Goal: Task Accomplishment & Management: Manage account settings

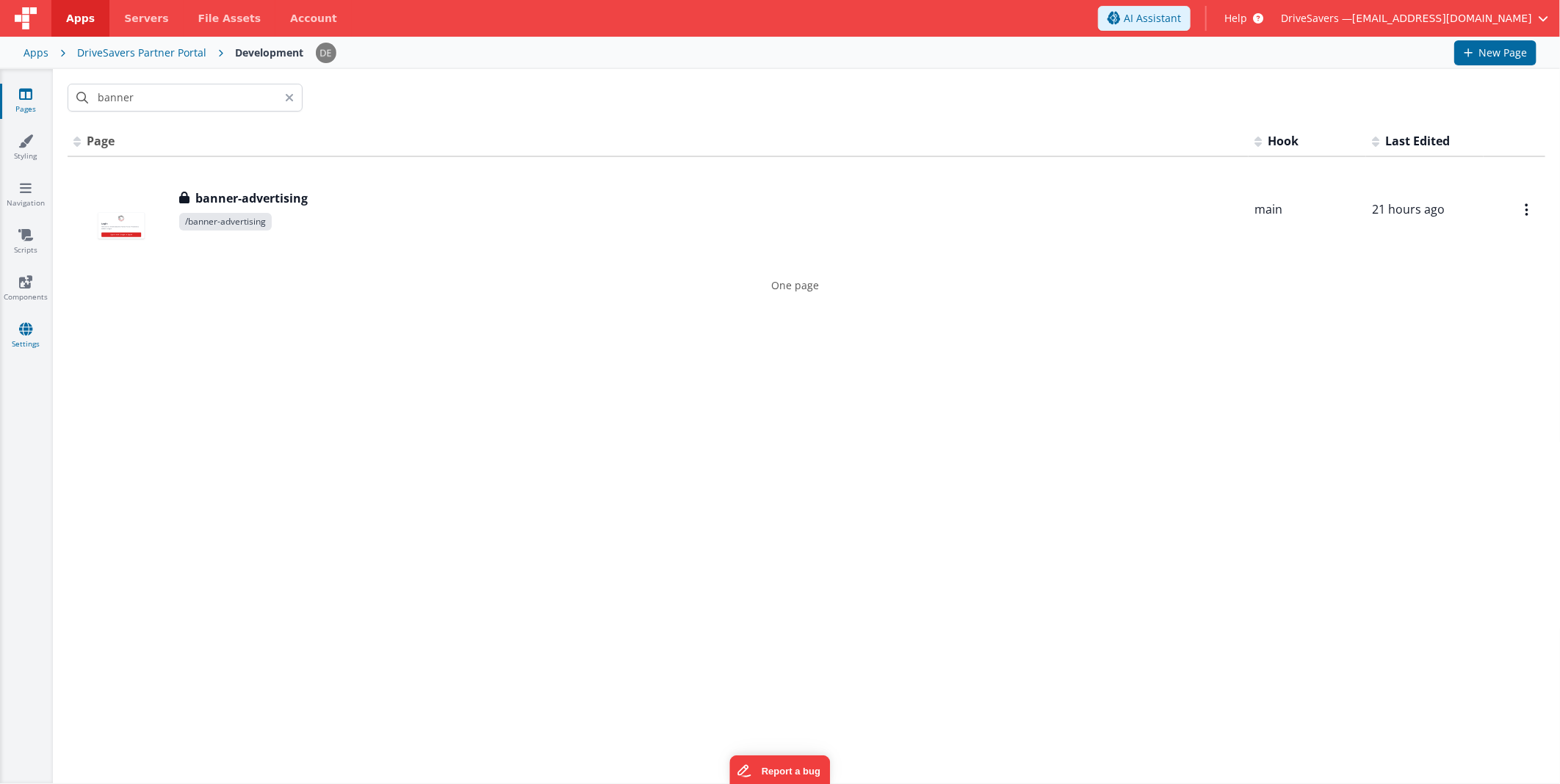
click at [39, 332] on link "Settings" at bounding box center [25, 336] width 53 height 29
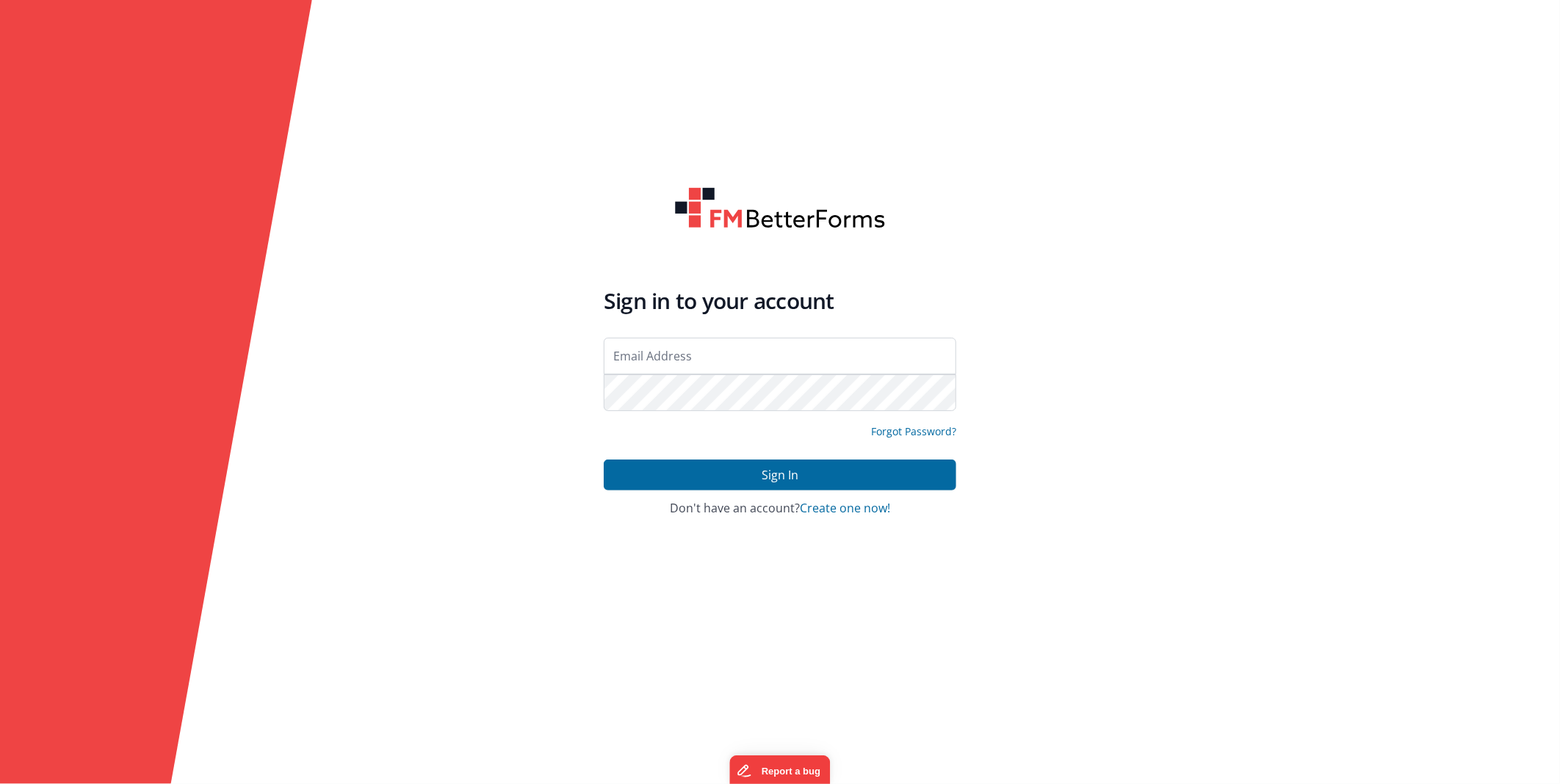
type input "[EMAIL_ADDRESS][DOMAIN_NAME]"
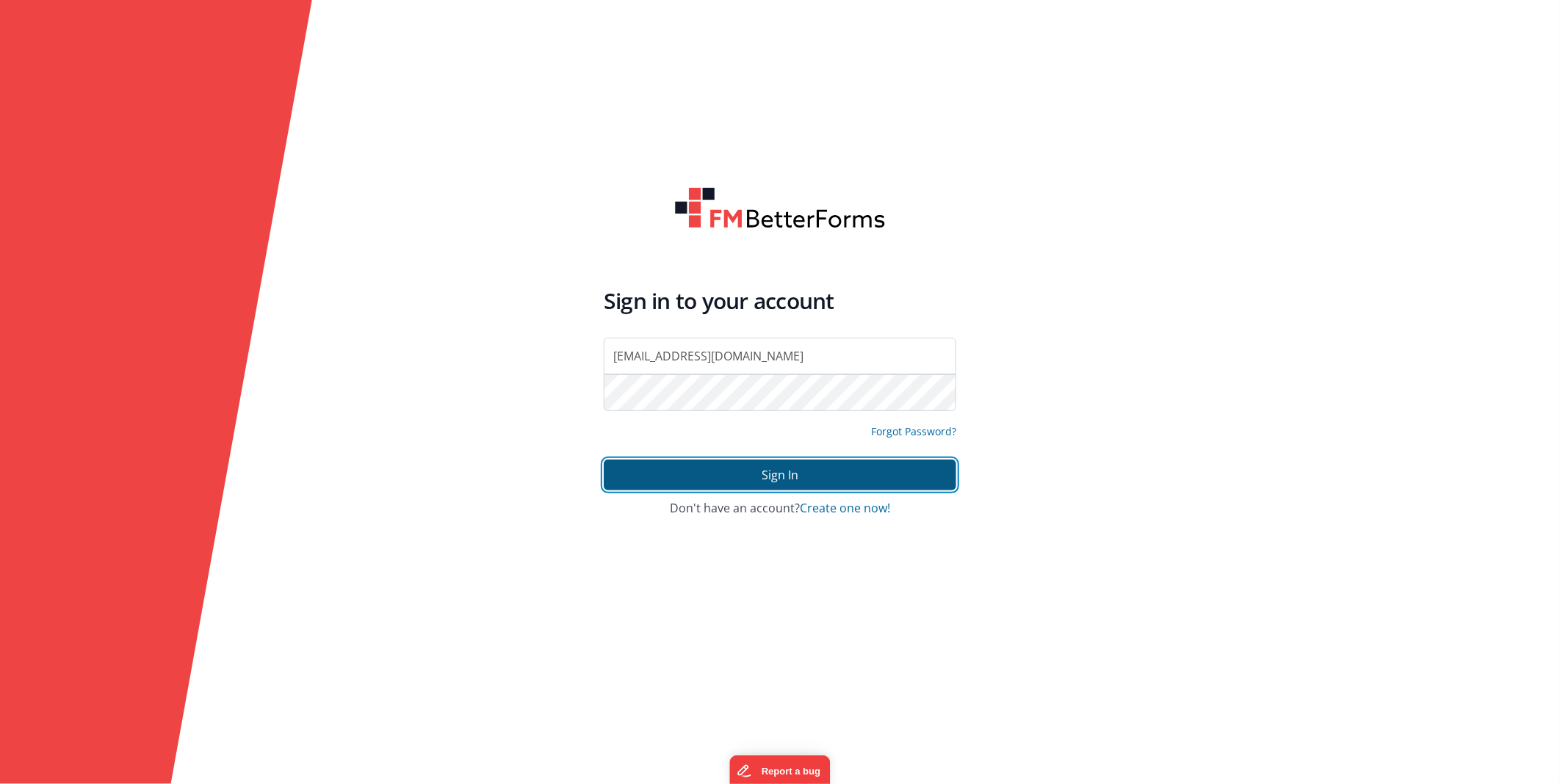
click at [750, 487] on button "Sign In" at bounding box center [780, 474] width 353 height 31
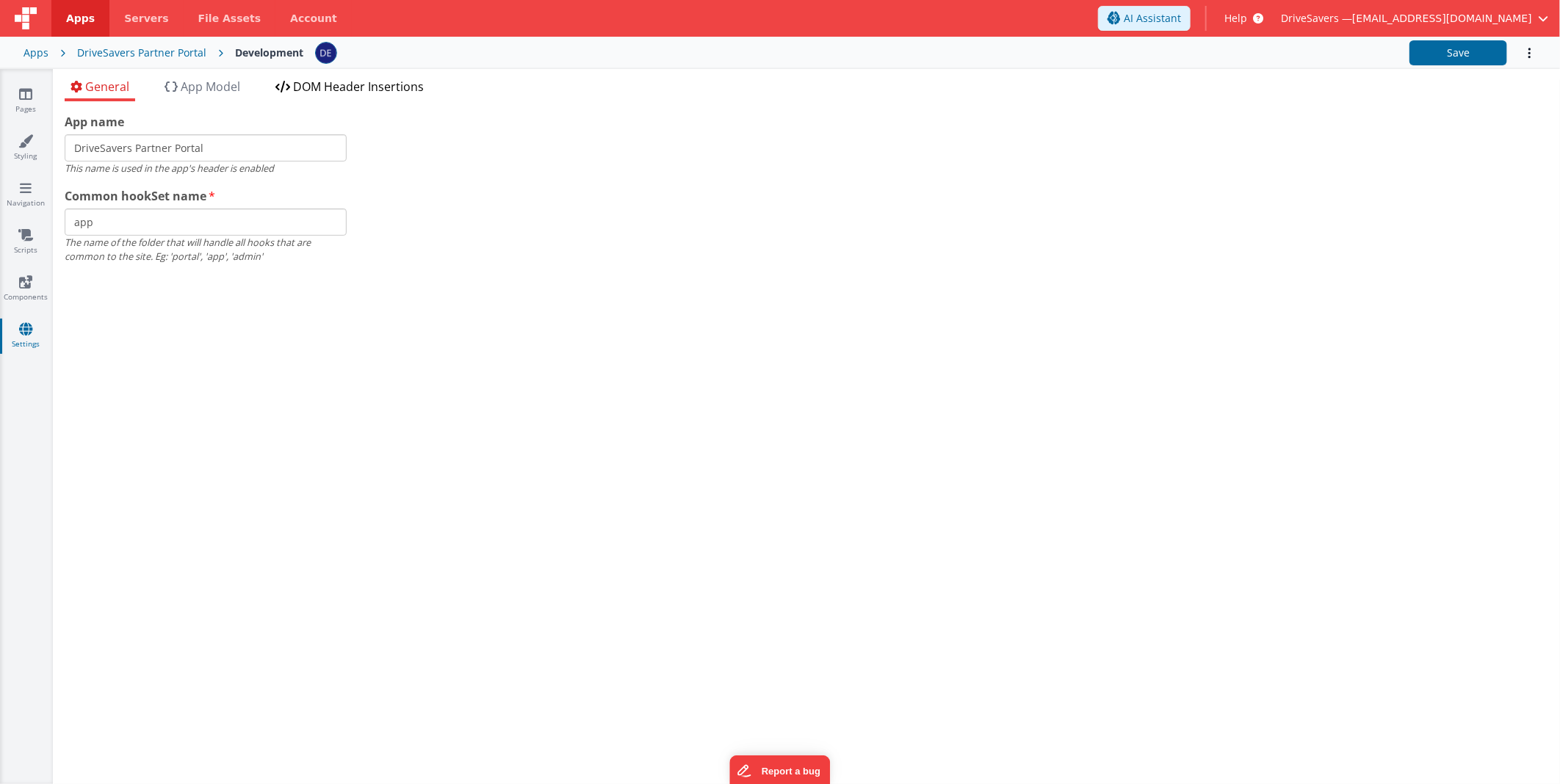
click at [318, 93] on span "DOM Header Insertions" at bounding box center [358, 86] width 131 height 16
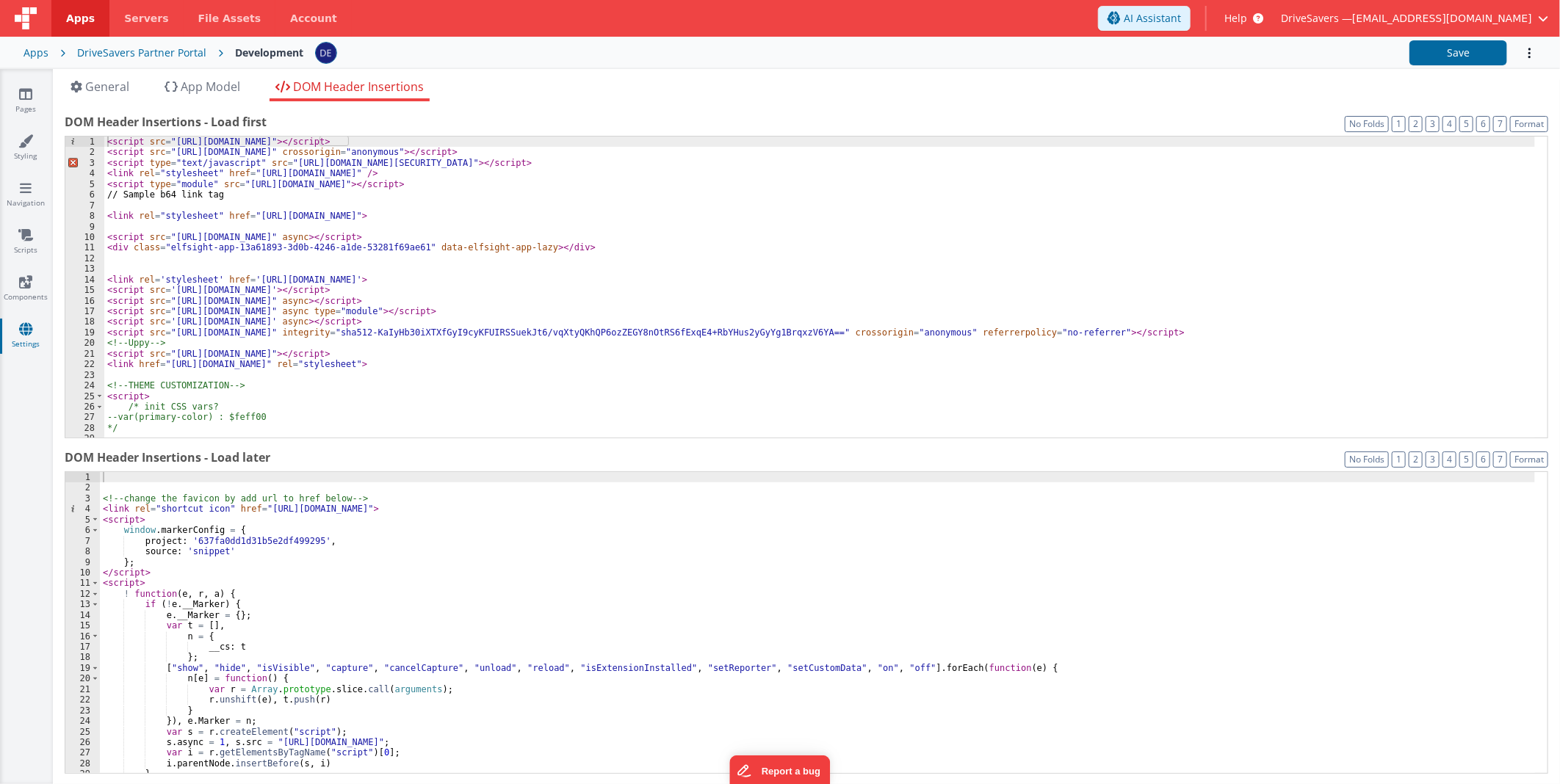
click at [241, 328] on div "< script src = "https://cdn.tailwindcss.com" > </ script > < script src = "http…" at bounding box center [820, 297] width 1431 height 322
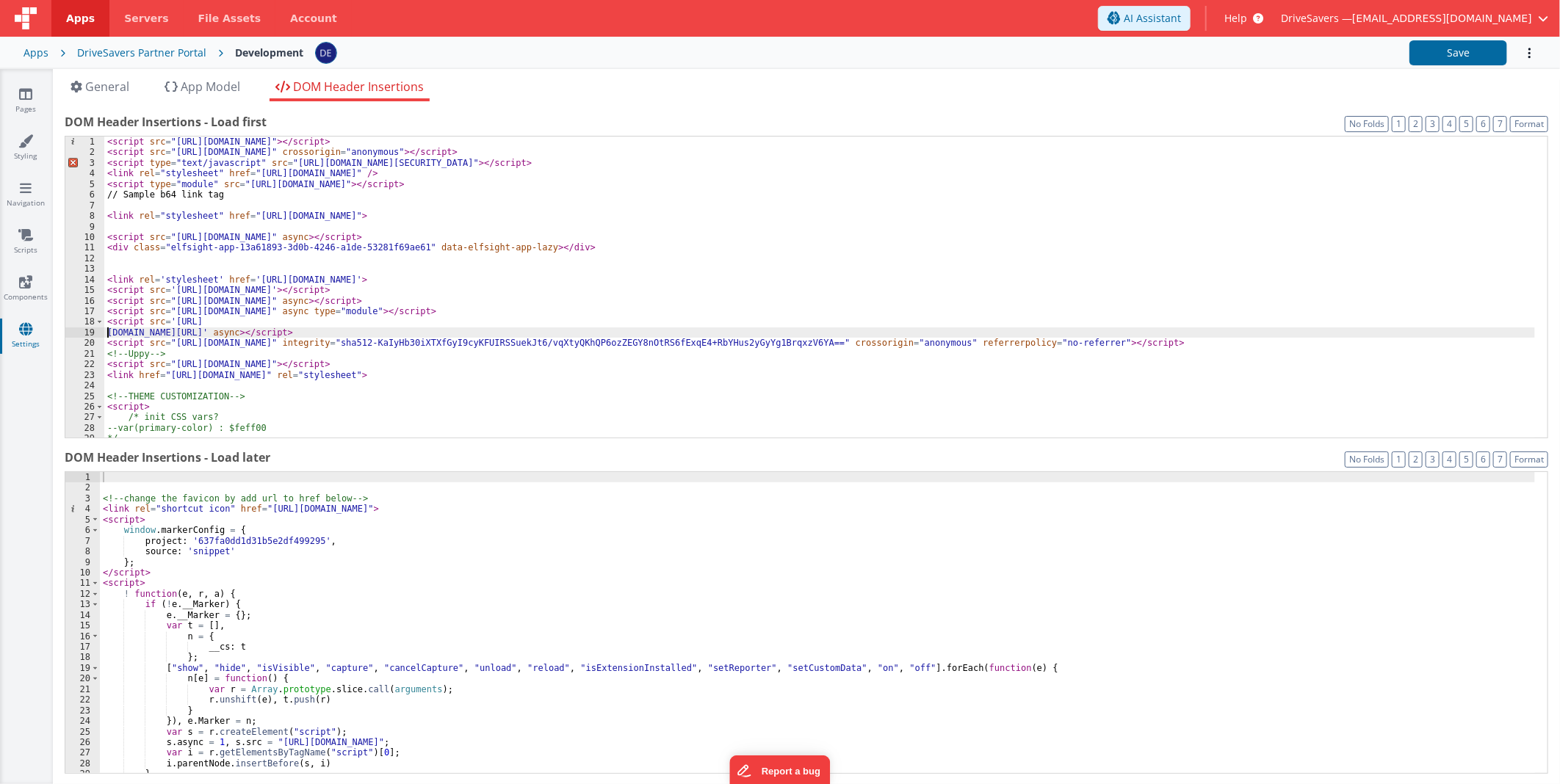
click at [893, 371] on div "< script src = "https://cdn.tailwindcss.com" > </ script > < script src = "http…" at bounding box center [820, 297] width 1431 height 322
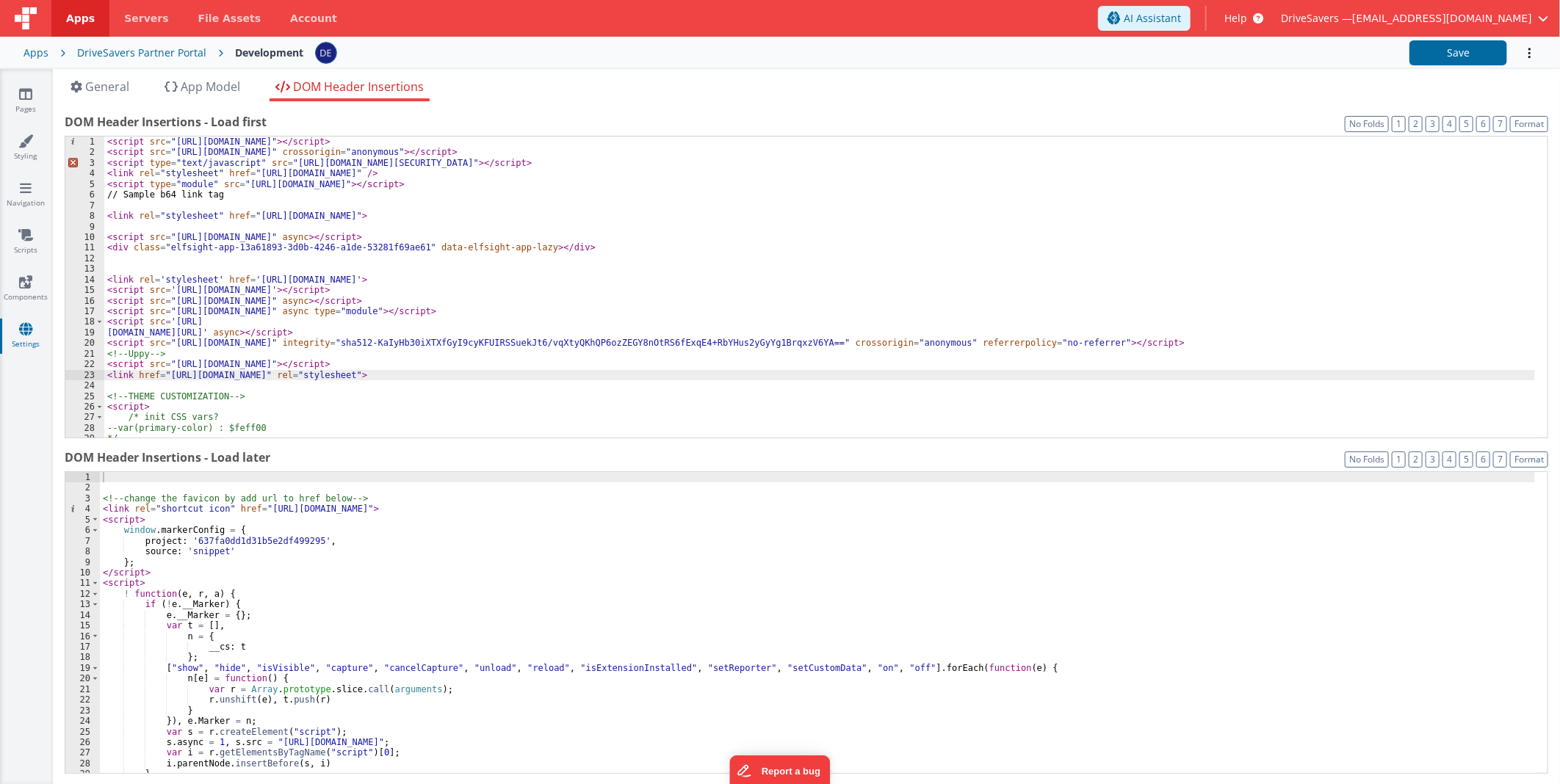
click at [371, 457] on label "DOM Header Insertions - Load later" at bounding box center [806, 457] width 1484 height 17
click at [391, 392] on div "< script src = "https://cdn.tailwindcss.com" > </ script > < script src = "http…" at bounding box center [820, 297] width 1431 height 322
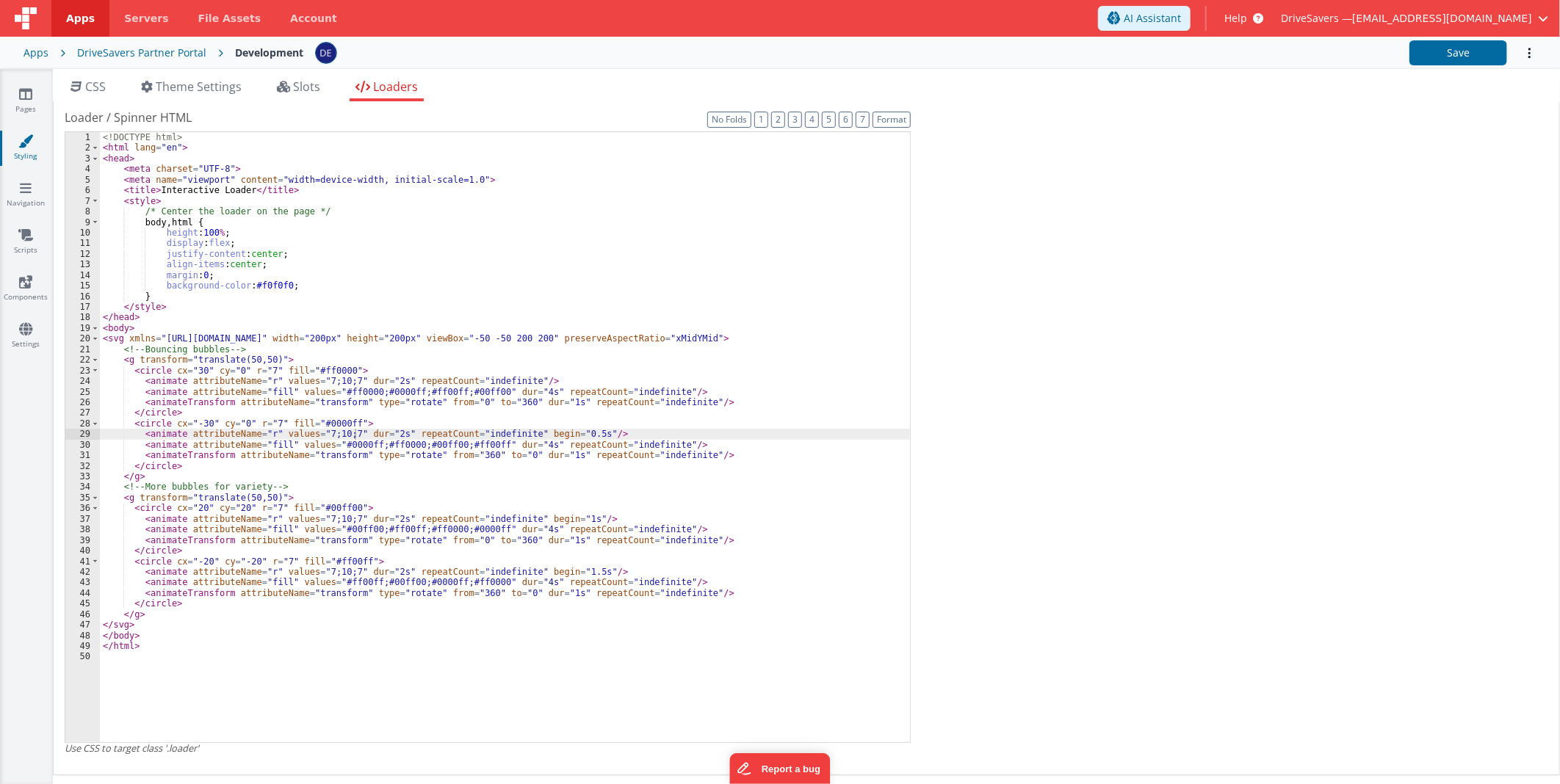
click at [169, 55] on div "DriveSavers Partner Portal" at bounding box center [141, 53] width 129 height 15
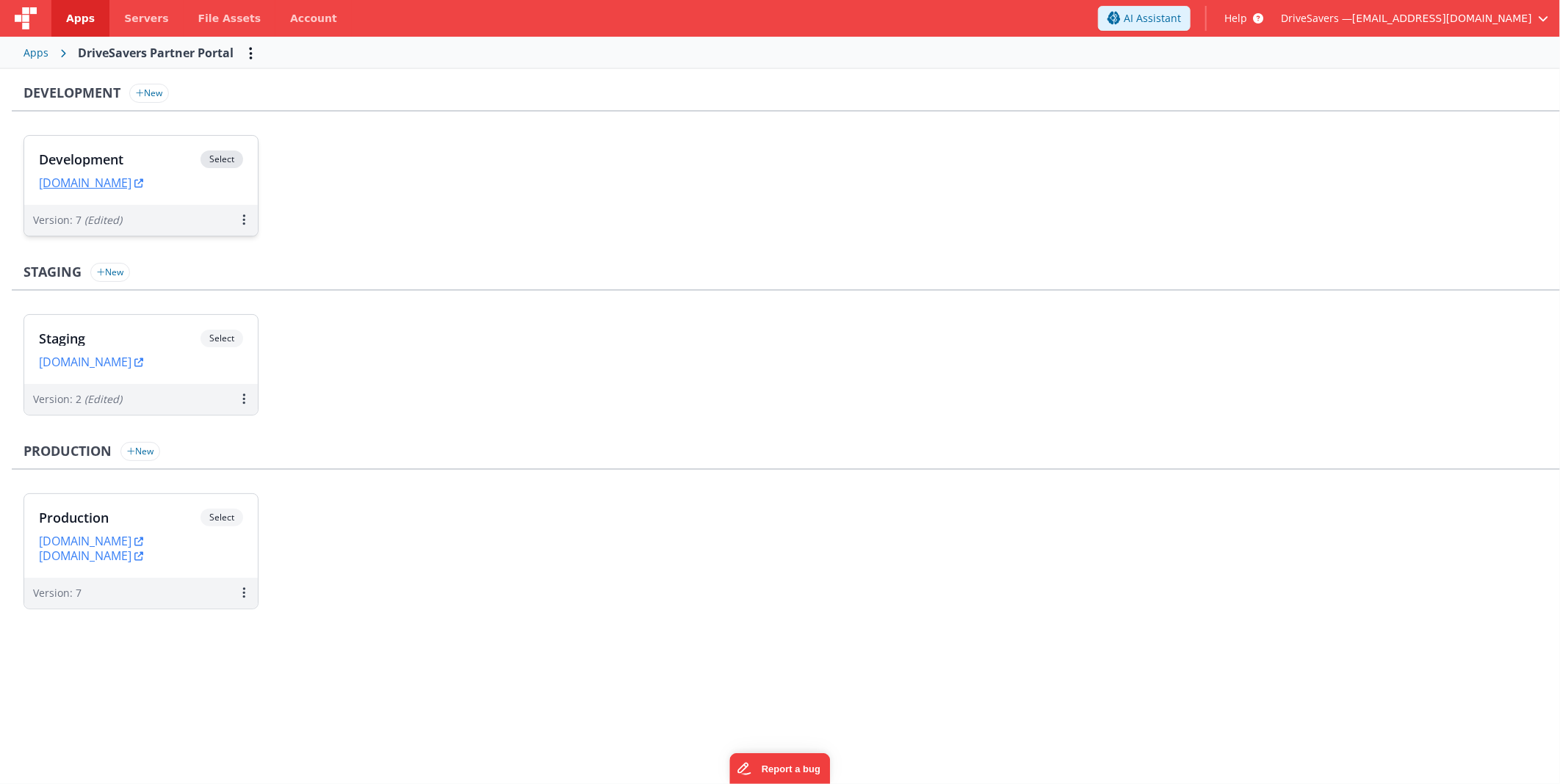
click at [162, 174] on div "Development Select" at bounding box center [141, 163] width 204 height 25
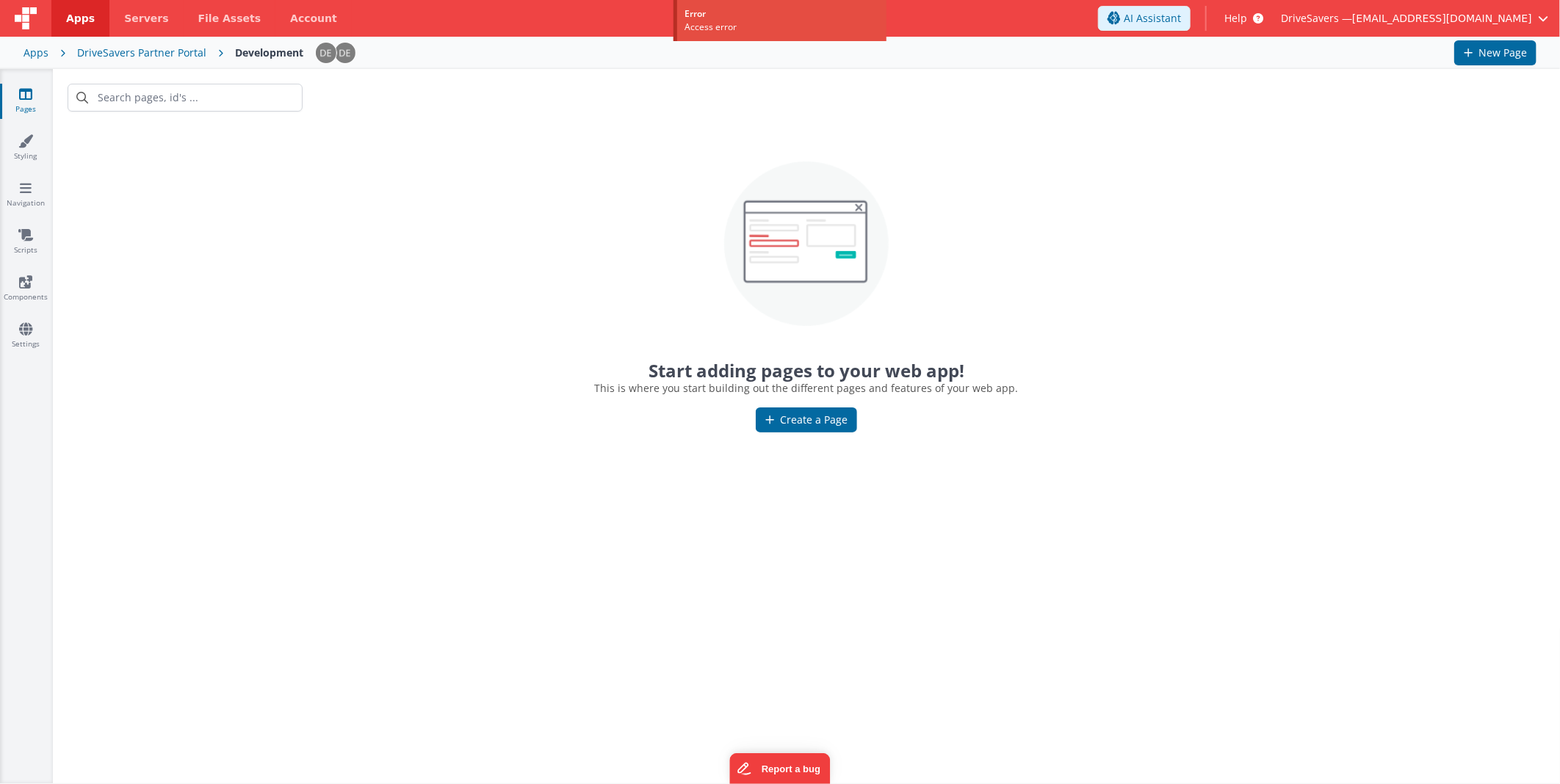
click at [158, 47] on div "DriveSavers Partner Portal" at bounding box center [141, 53] width 129 height 15
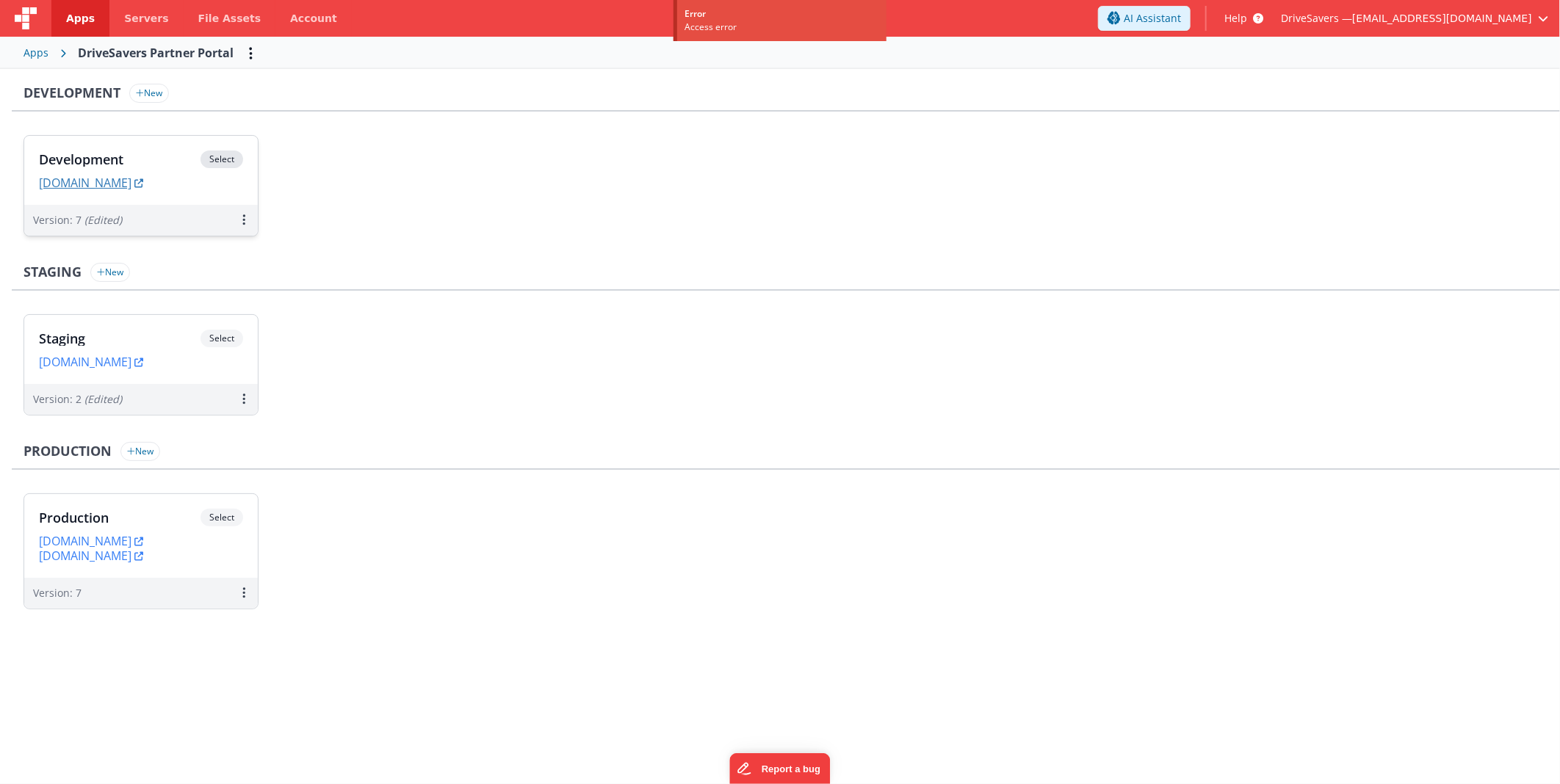
click at [144, 187] on link "devpartners.drivesavers.com" at bounding box center [91, 183] width 104 height 15
click at [153, 140] on div "Development Select URLs devpartners.drivesavers.com" at bounding box center [141, 170] width 234 height 69
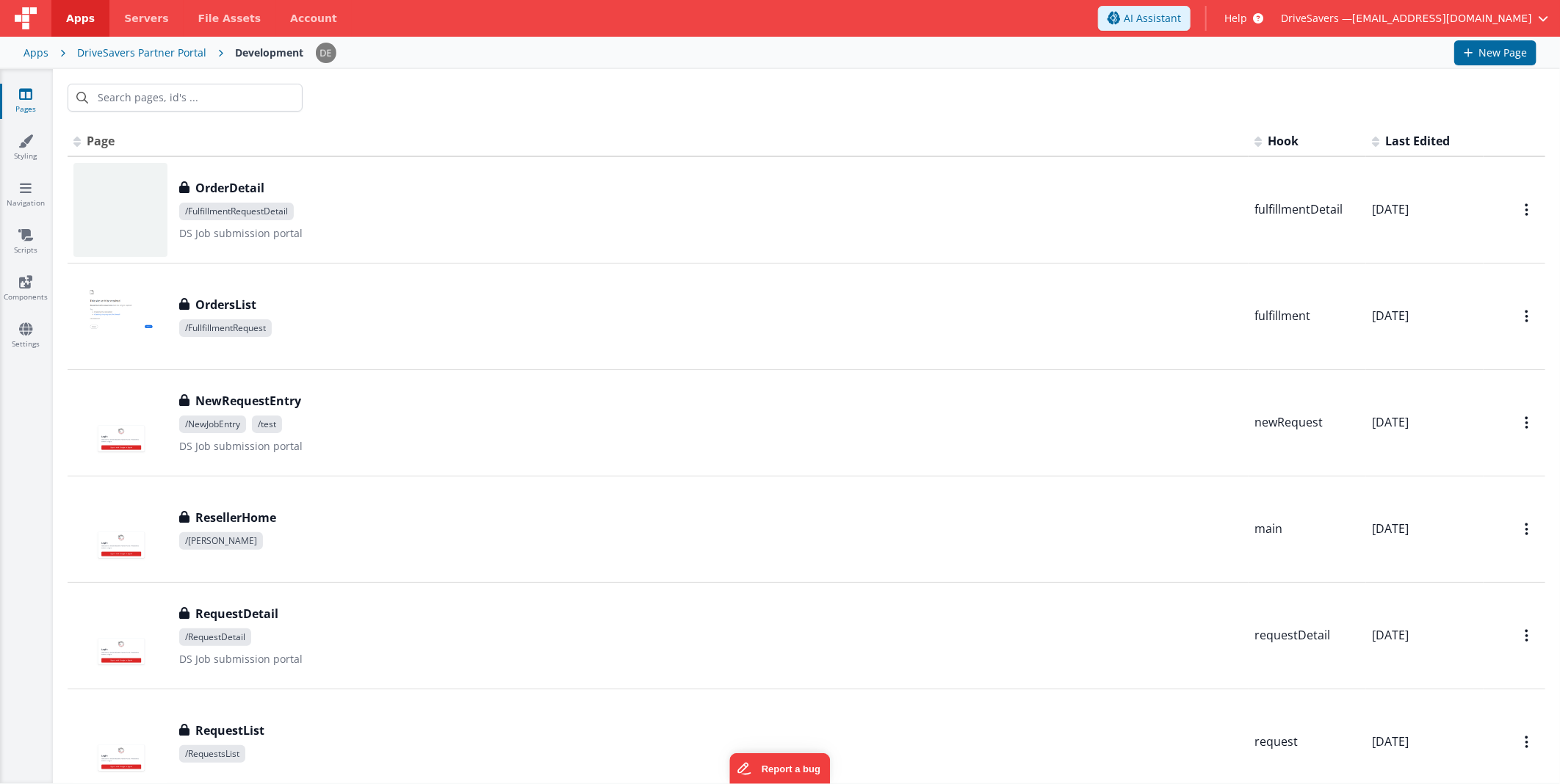
click at [409, 104] on div at bounding box center [806, 97] width 1507 height 57
click at [557, 87] on div at bounding box center [806, 97] width 1507 height 57
click at [211, 92] on input "text" at bounding box center [185, 98] width 235 height 28
type input "dashb"
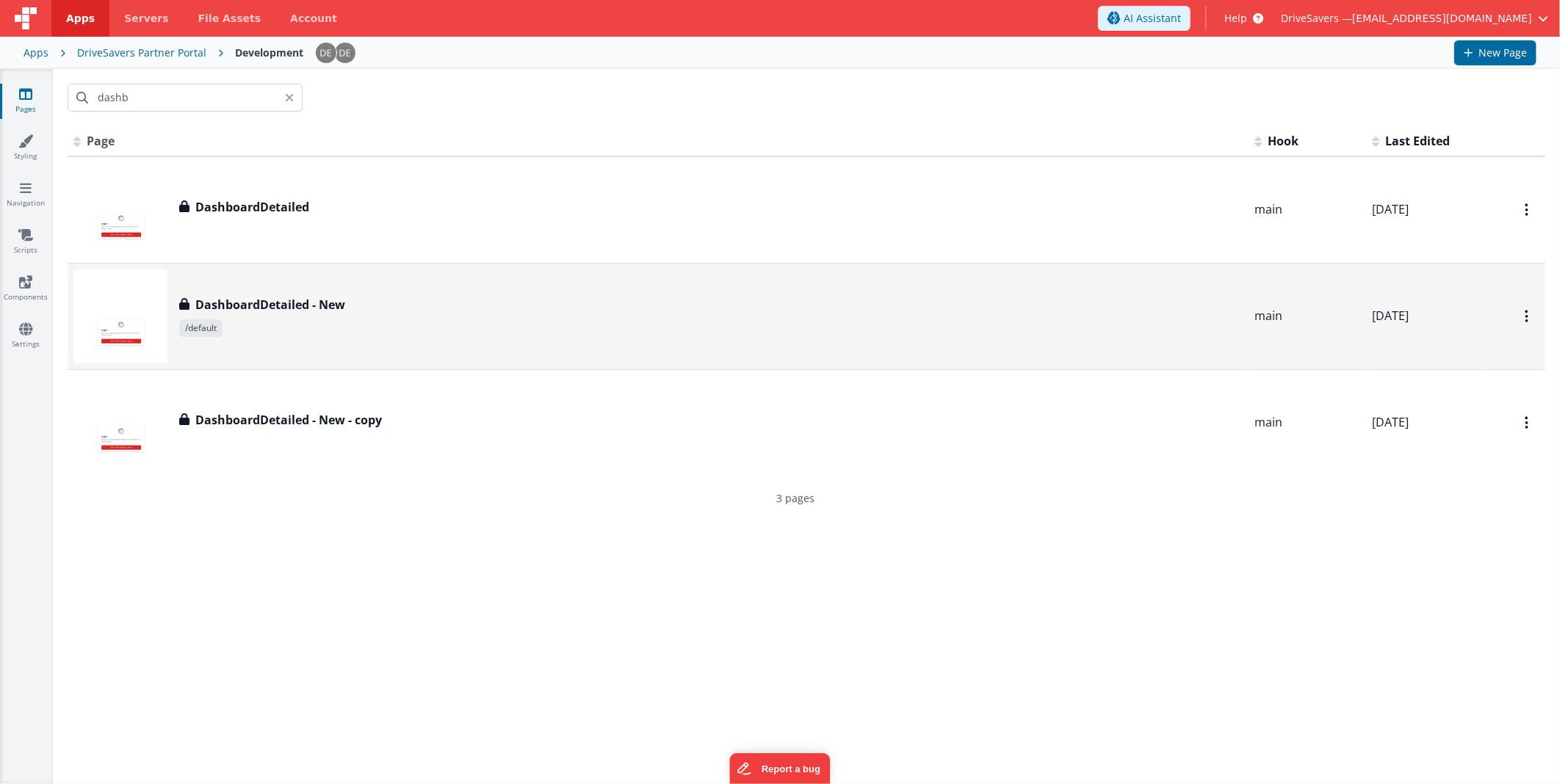
click at [317, 288] on div "DashboardDetailed - New DashboardDetailed - New /default" at bounding box center [658, 317] width 1169 height 94
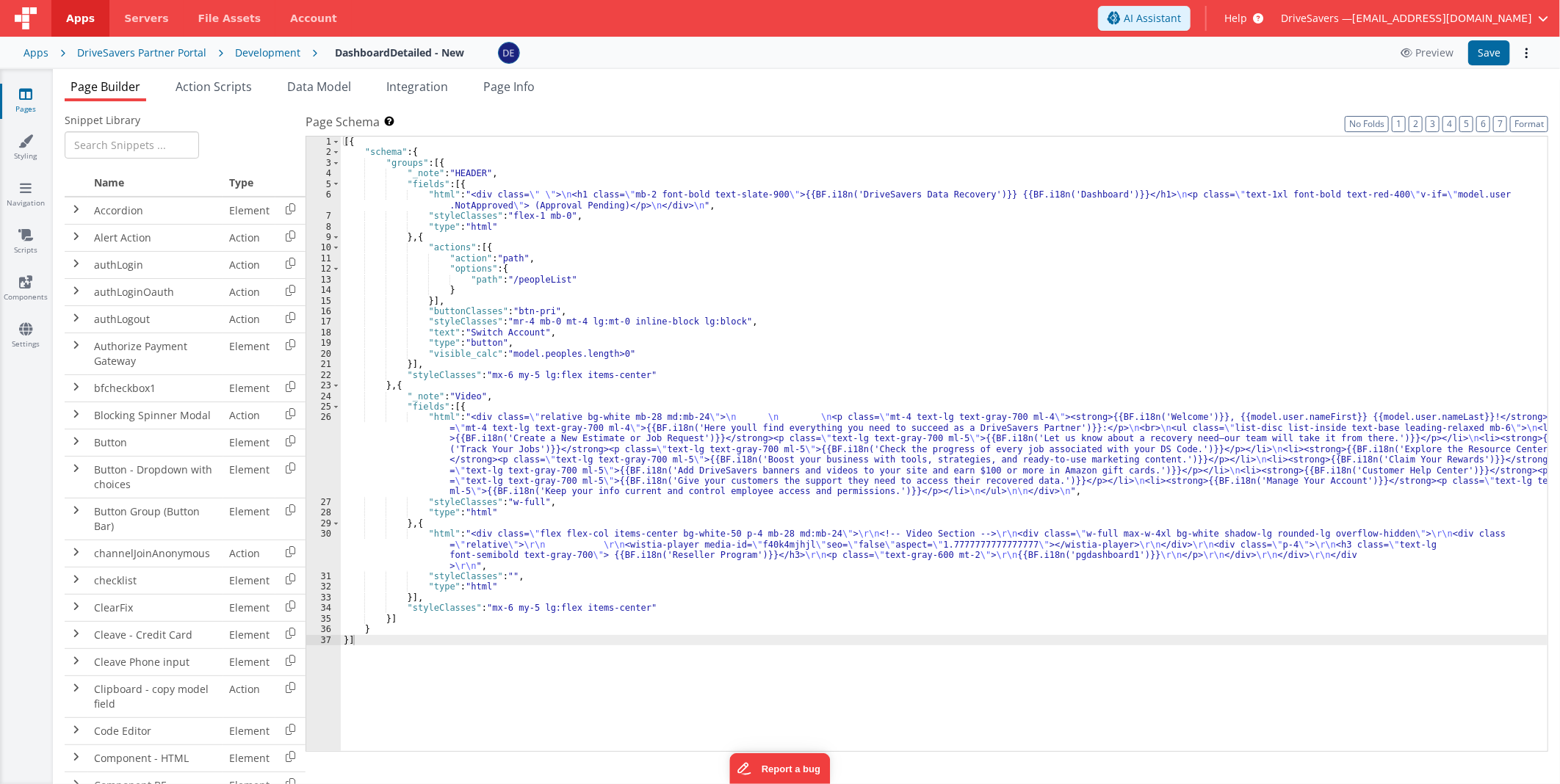
click at [652, 326] on div "[{ "schema" : { "groups" : [{ "_note" : "HEADER" , "fields" : [{ "html" : "<div…" at bounding box center [944, 455] width 1207 height 637
click at [525, 451] on div "[{ "schema" : { "groups" : [{ "_note" : "HEADER" , "fields" : [{ "html" : "<div…" at bounding box center [944, 455] width 1207 height 637
click at [325, 429] on div "26" at bounding box center [324, 454] width 35 height 85
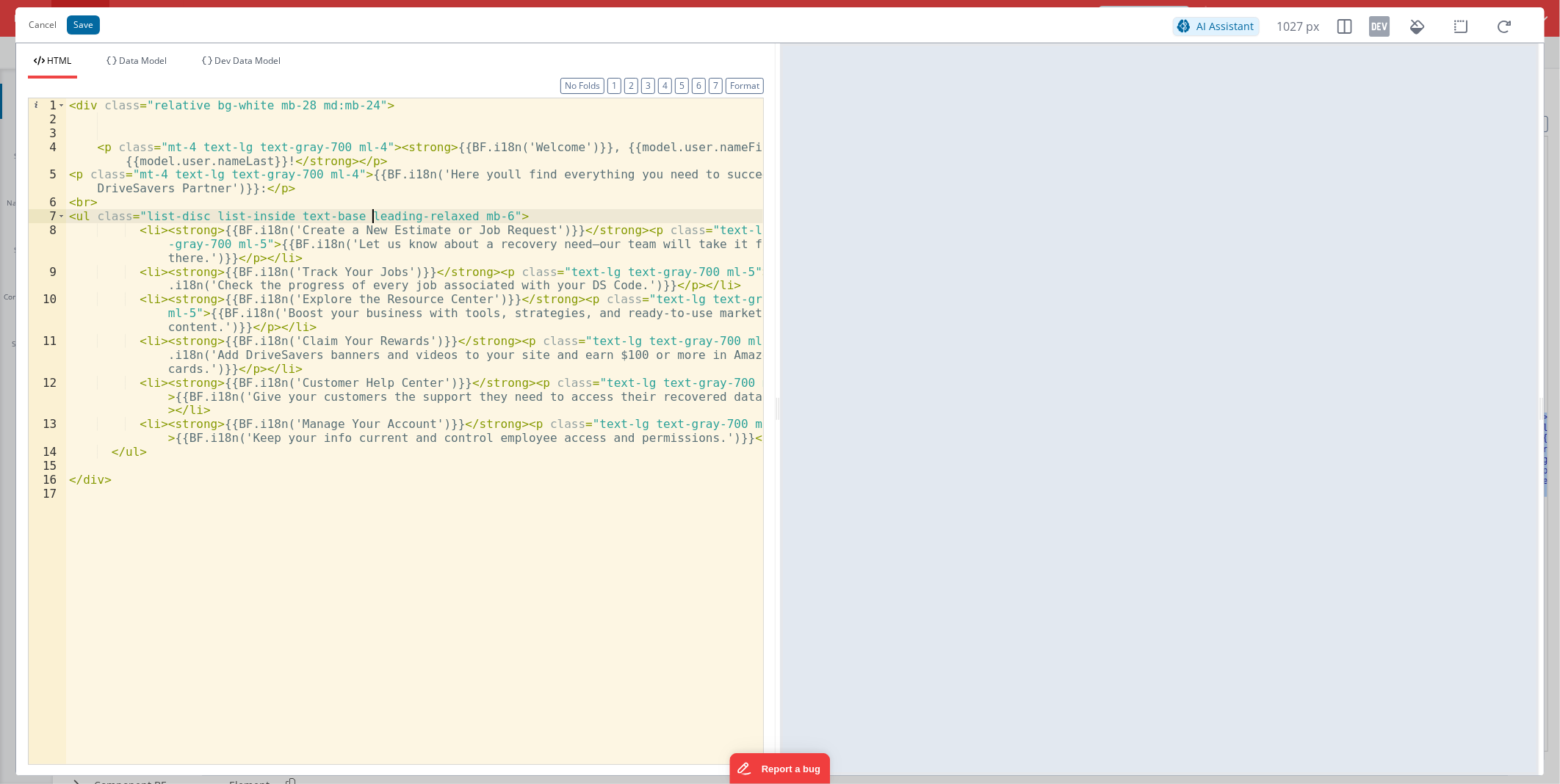
click at [371, 220] on div "< div class = "relative bg-white mb-28 md:mb-24" > < p class = "mt-4 text-lg te…" at bounding box center [414, 445] width 697 height 693
click at [180, 230] on div "< div class = "relative bg-white mb-28 md:mb-24" > < p class = "mt-4 text-lg te…" at bounding box center [414, 445] width 697 height 693
click at [502, 144] on div "< div class = "relative bg-white mb-28 md:mb-24" > < p class = "mt-4 text-lg te…" at bounding box center [414, 445] width 697 height 693
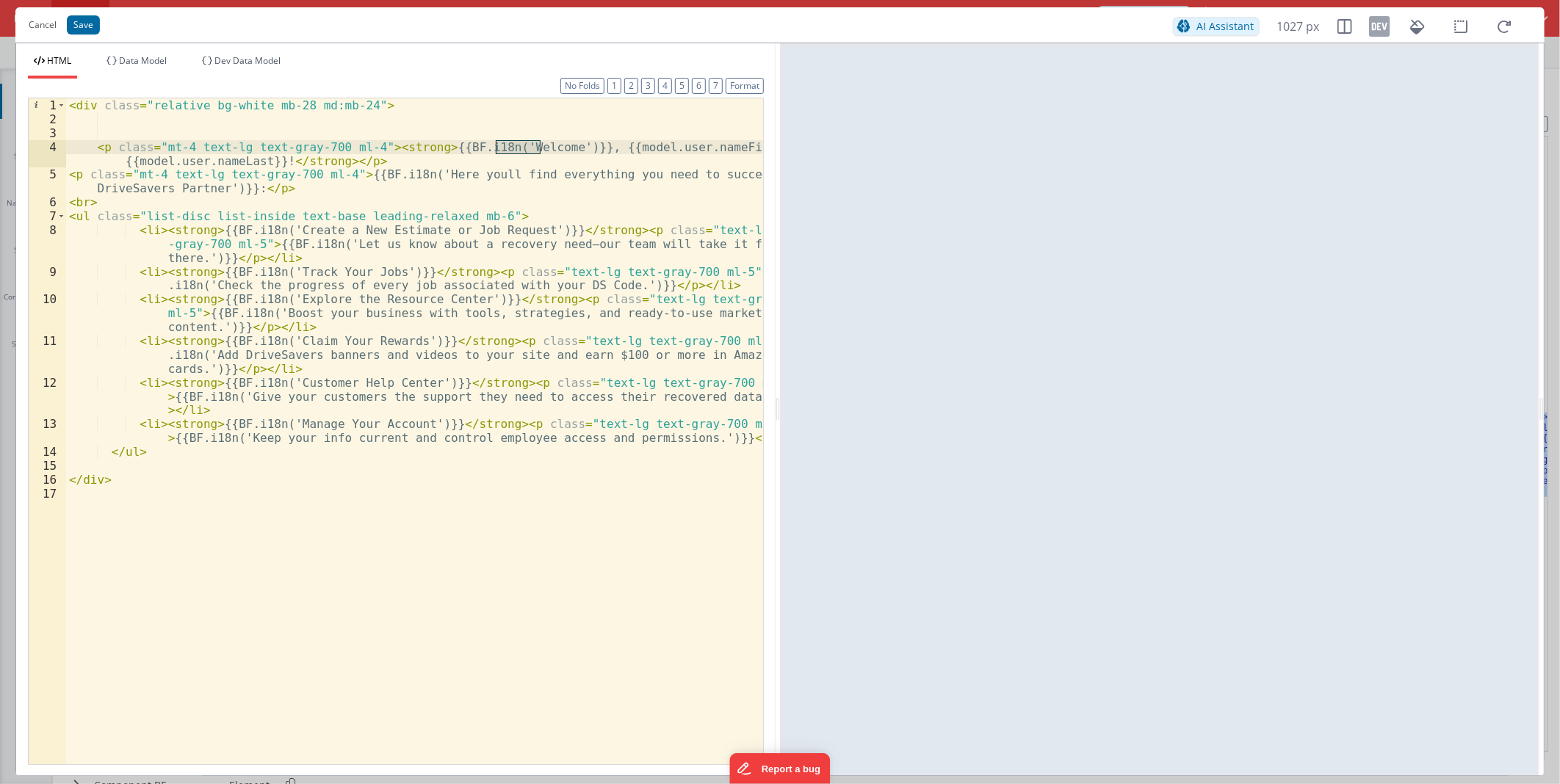
click at [382, 144] on div "< div class = "relative bg-white mb-28 md:mb-24" > < p class = "mt-4 text-lg te…" at bounding box center [414, 445] width 697 height 693
click at [340, 238] on div "< div class = "relative bg-white mb-28 md:mb-24" > < p class = "mt-4 text-lg te…" at bounding box center [414, 445] width 697 height 693
drag, startPoint x: 618, startPoint y: 230, endPoint x: 259, endPoint y: 239, distance: 359.1
click at [259, 239] on div "< div class = "relative bg-white mb-28 md:mb-24" > < p class = "mt-4 text-lg te…" at bounding box center [414, 445] width 697 height 693
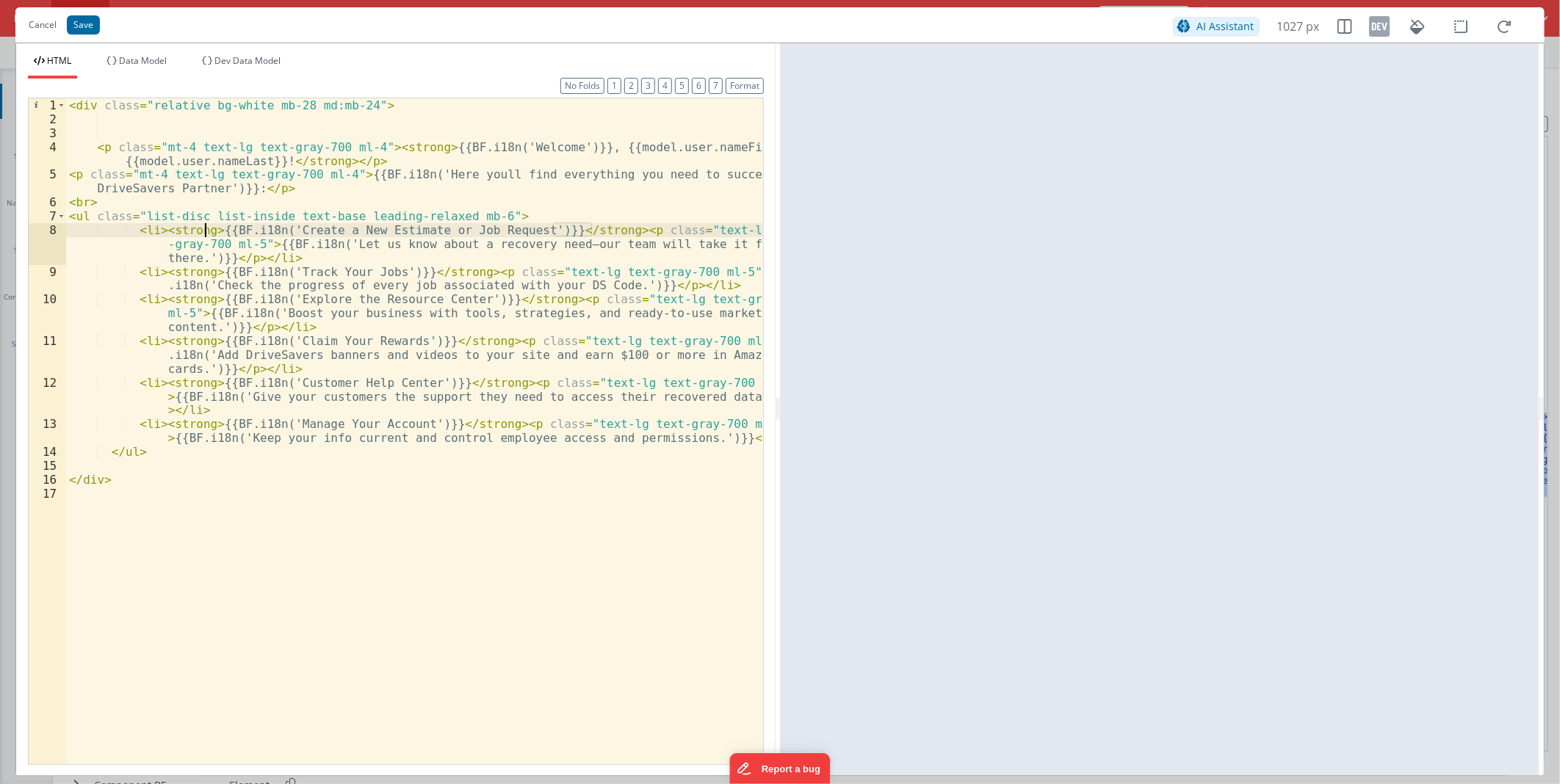
click at [205, 229] on div "< div class = "relative bg-white mb-28 md:mb-24" > < p class = "mt-4 text-lg te…" at bounding box center [414, 445] width 697 height 693
click at [88, 22] on button "Save" at bounding box center [83, 25] width 33 height 19
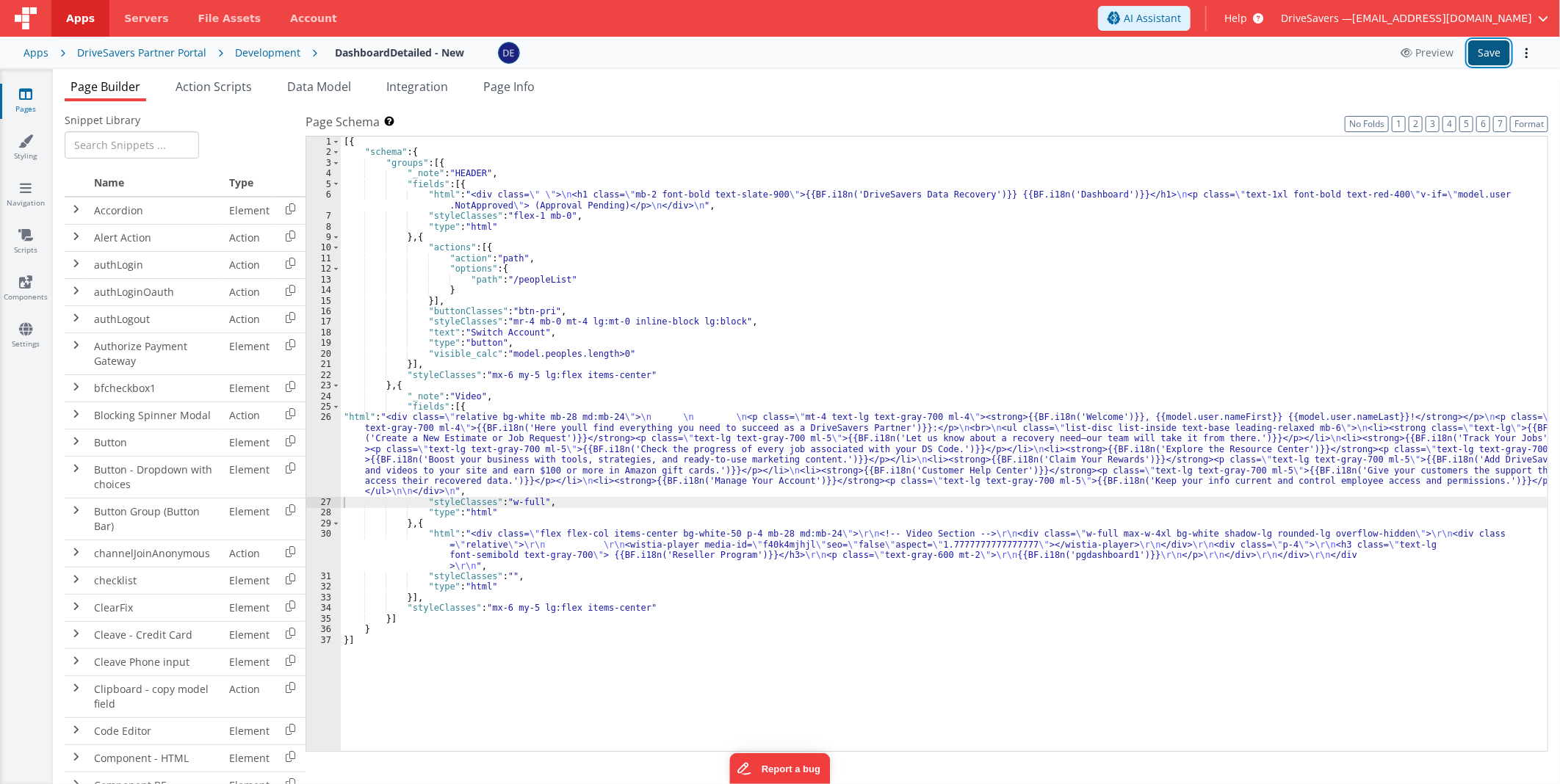
click at [1493, 53] on button "Save" at bounding box center [1489, 53] width 42 height 25
click at [615, 450] on div "[{ "schema" : { "groups" : [{ "_note" : "HEADER" , "fields" : [{ "html" : "<div…" at bounding box center [944, 455] width 1207 height 637
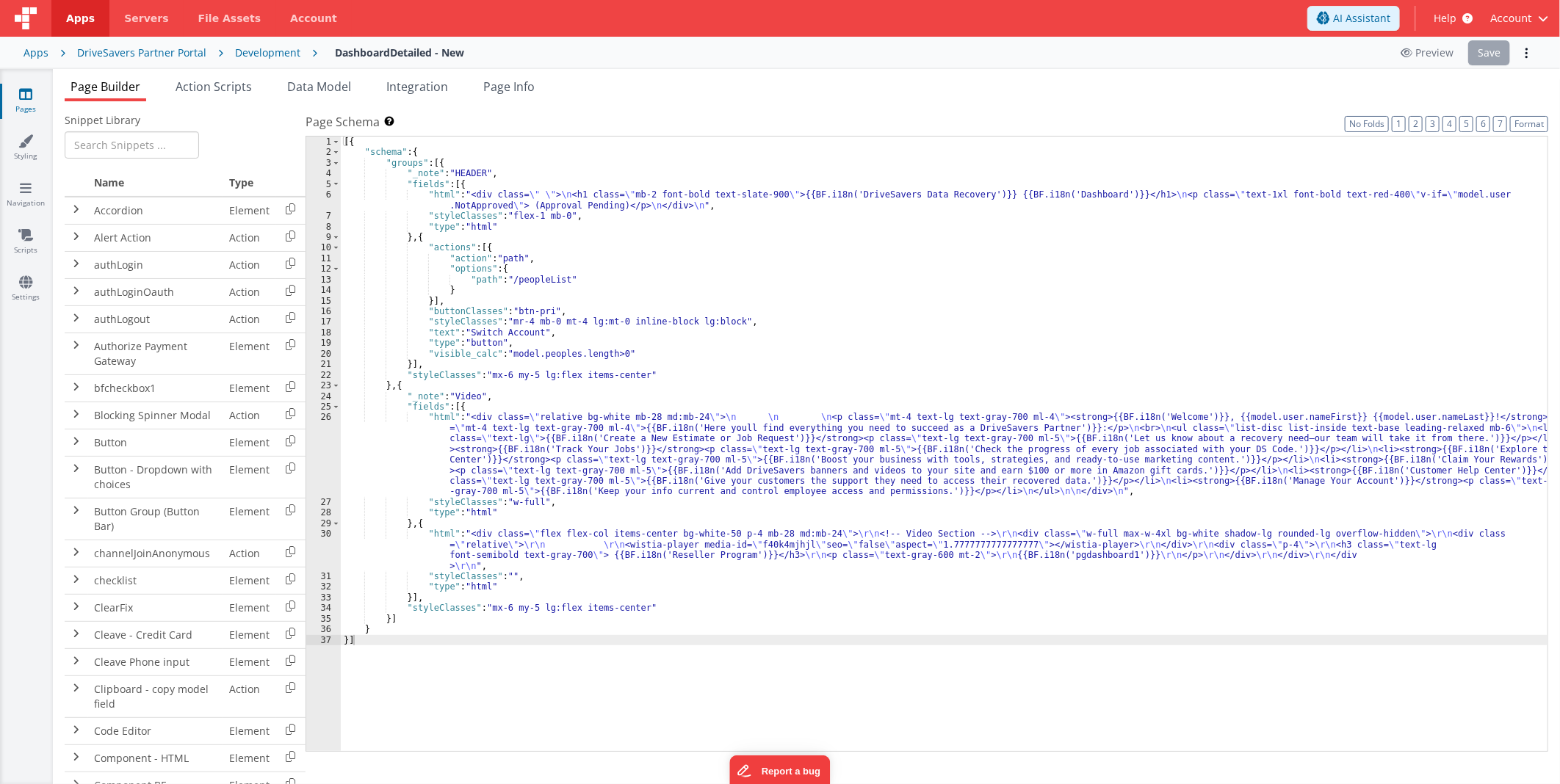
click at [556, 436] on div "[{ "schema" : { "groups" : [{ "_note" : "HEADER" , "fields" : [{ "html" : "<div…" at bounding box center [944, 455] width 1207 height 637
click at [329, 444] on div "26" at bounding box center [324, 454] width 35 height 85
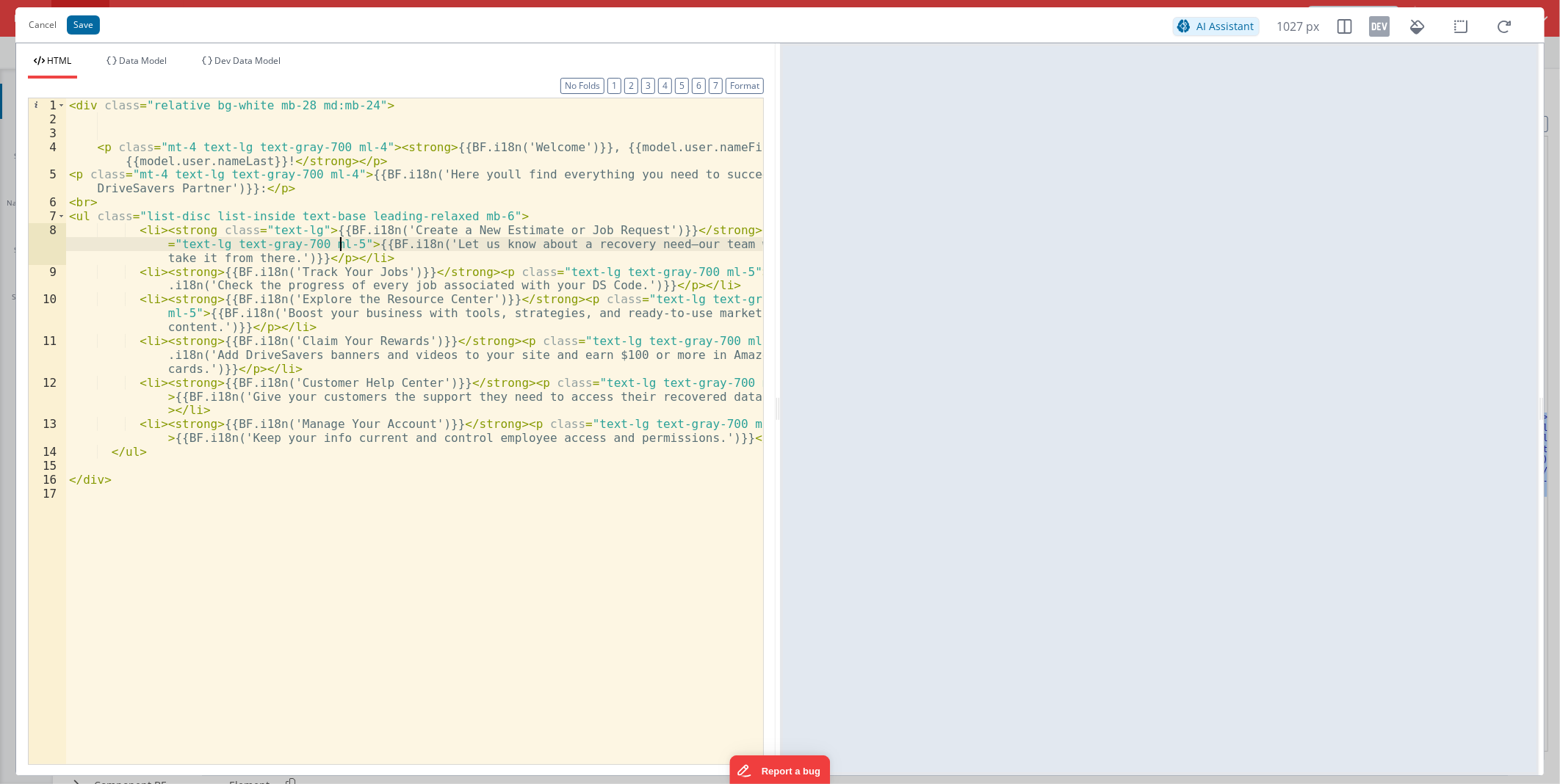
click at [277, 292] on div "< div class = "relative bg-white mb-28 md:mb-24" > < p class = "mt-4 text-lg te…" at bounding box center [414, 445] width 697 height 693
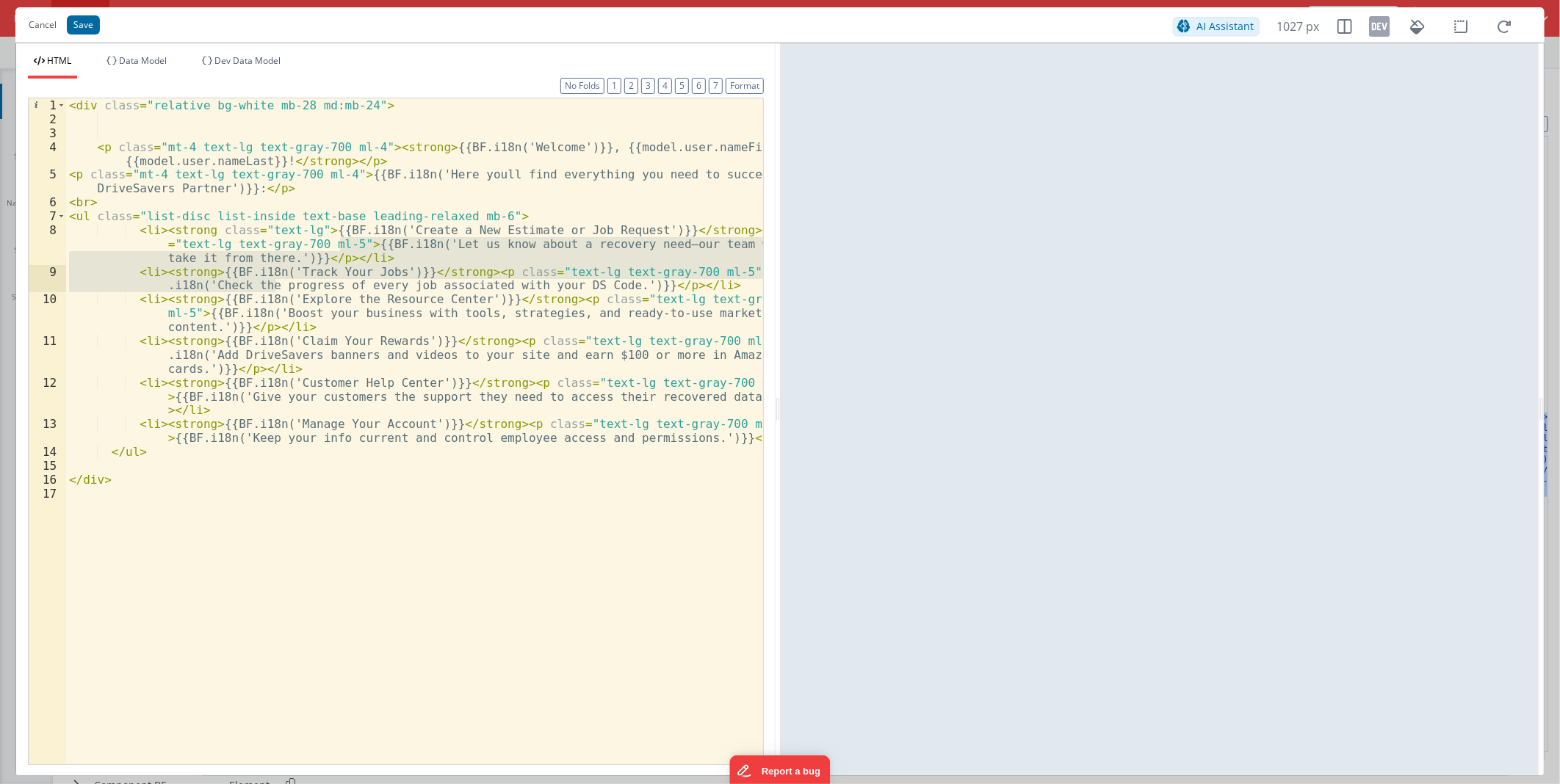
click at [243, 261] on div "< div class = "relative bg-white mb-28 md:mb-24" > < p class = "mt-4 text-lg te…" at bounding box center [414, 430] width 697 height 666
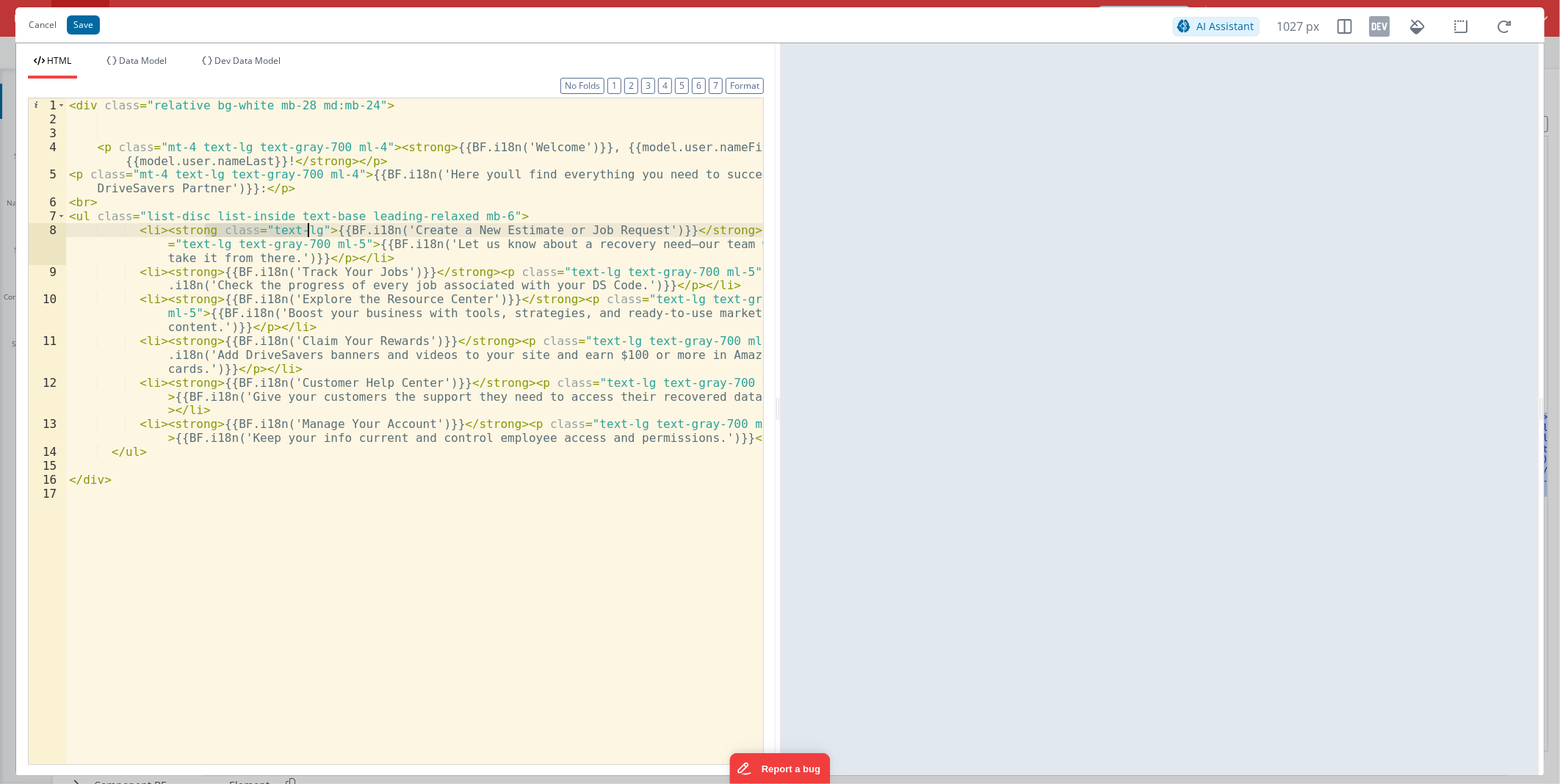
drag, startPoint x: 204, startPoint y: 229, endPoint x: 307, endPoint y: 230, distance: 103.0
click at [307, 230] on div "< div class = "relative bg-white mb-28 md:mb-24" > < p class = "mt-4 text-lg te…" at bounding box center [414, 445] width 697 height 693
click at [203, 272] on div "< div class = "relative bg-white mb-28 md:mb-24" > < p class = "mt-4 text-lg te…" at bounding box center [414, 445] width 697 height 693
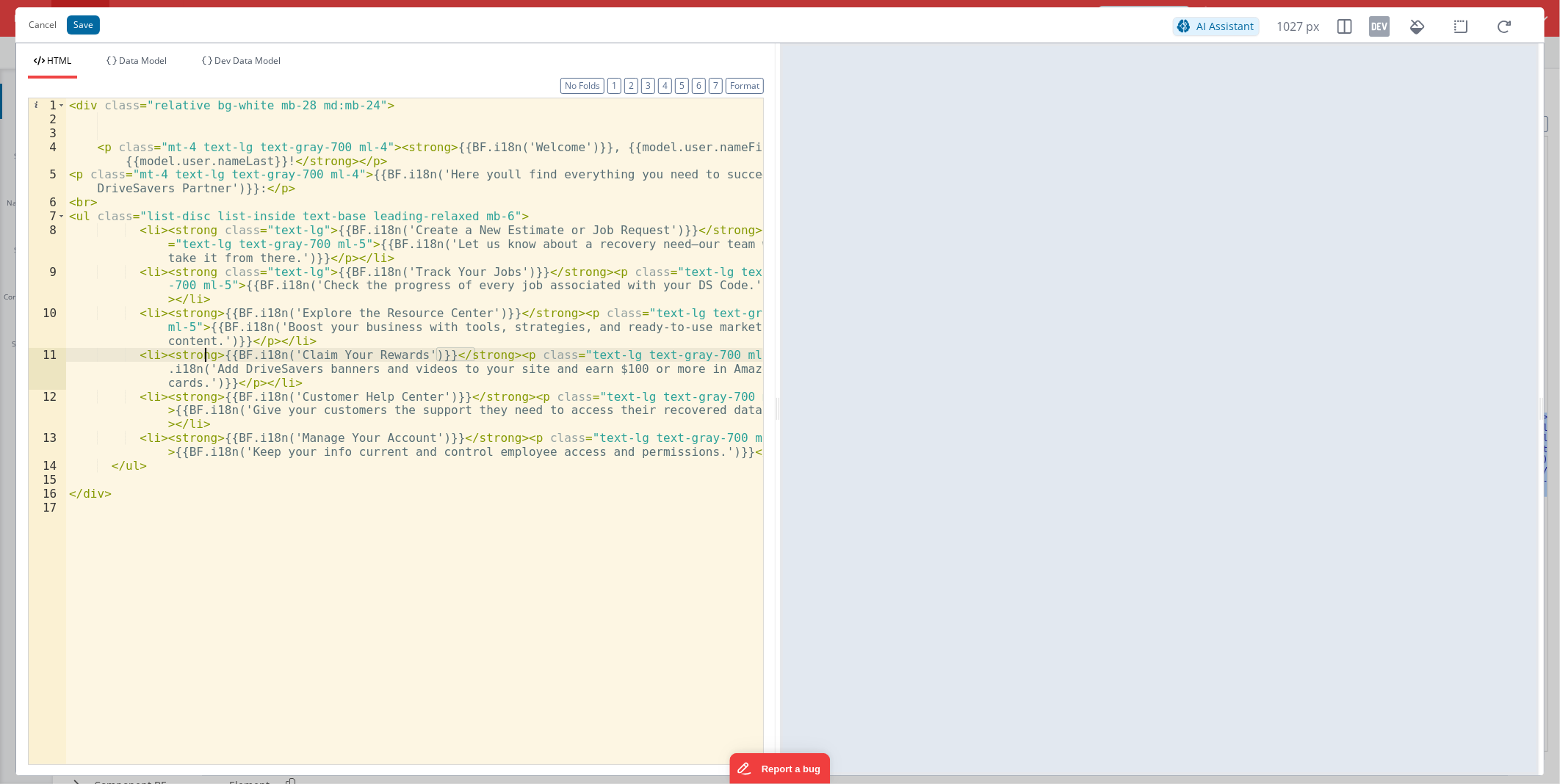
click at [205, 356] on div "< div class = "relative bg-white mb-28 md:mb-24" > < p class = "mt-4 text-lg te…" at bounding box center [414, 445] width 697 height 693
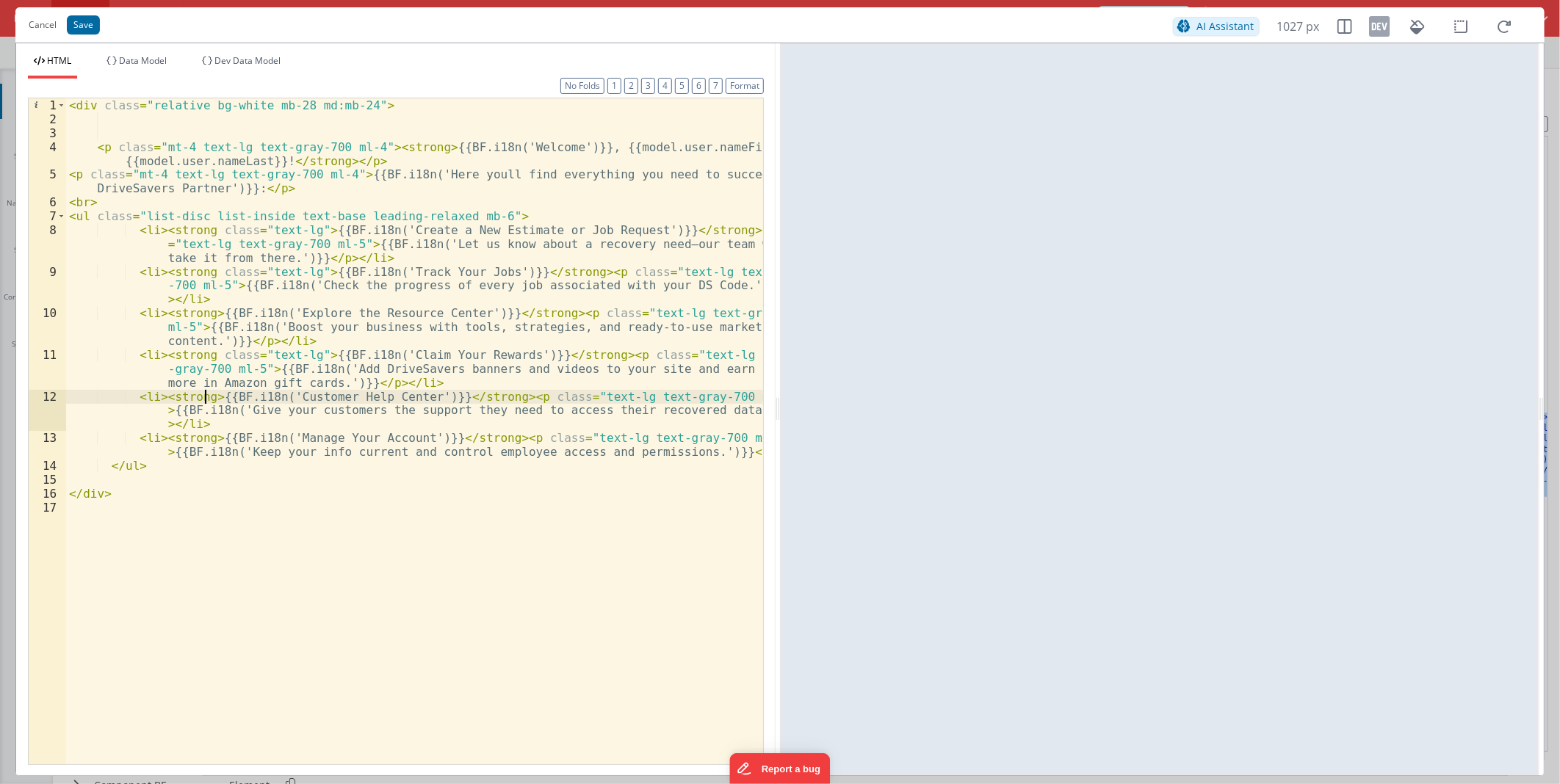
click at [204, 400] on div "< div class = "relative bg-white mb-28 md:mb-24" > < p class = "mt-4 text-lg te…" at bounding box center [414, 445] width 697 height 693
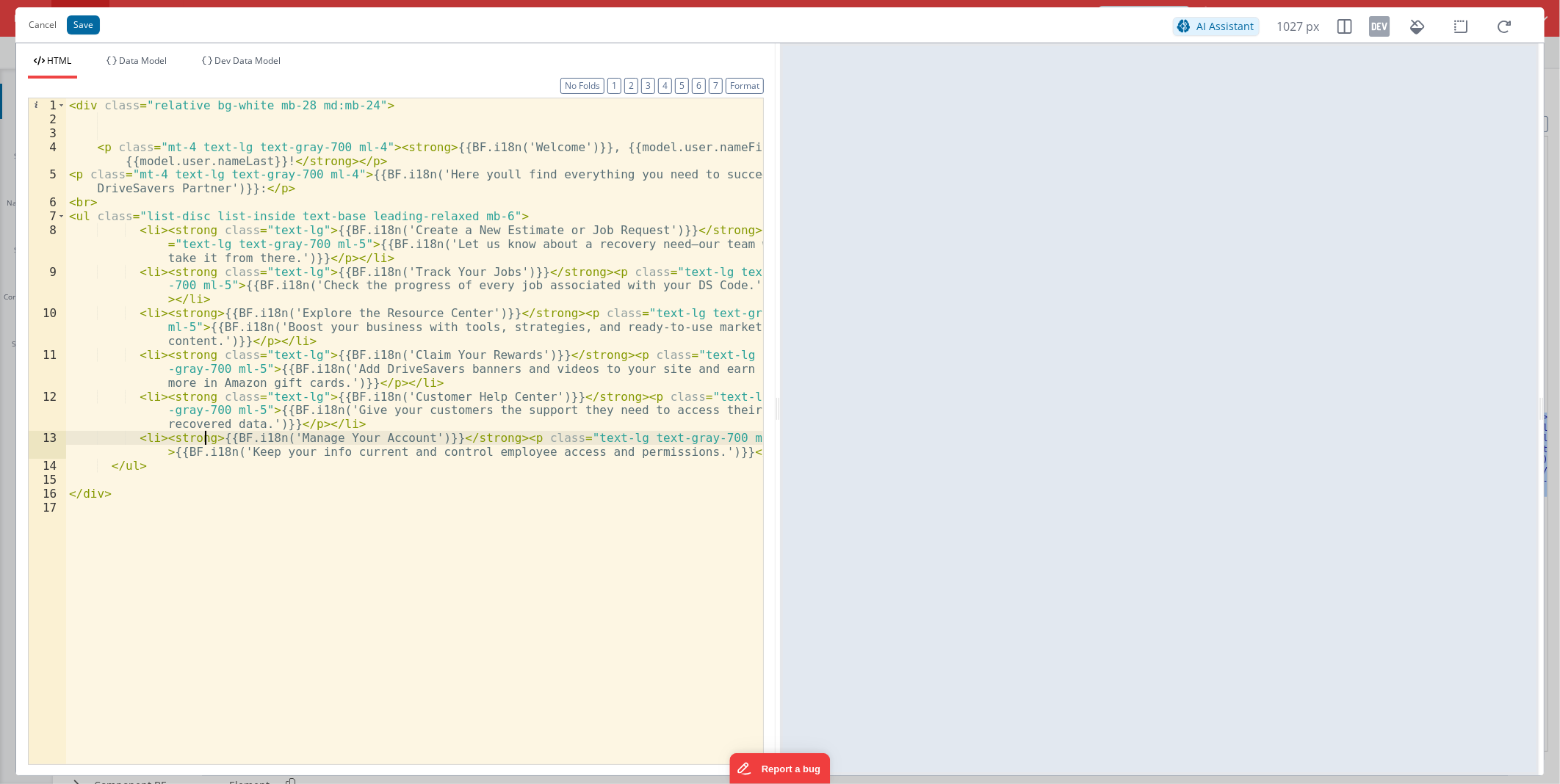
click at [204, 439] on div "< div class = "relative bg-white mb-28 md:mb-24" > < p class = "mt-4 text-lg te…" at bounding box center [414, 445] width 697 height 693
click at [78, 24] on button "Save" at bounding box center [83, 25] width 33 height 19
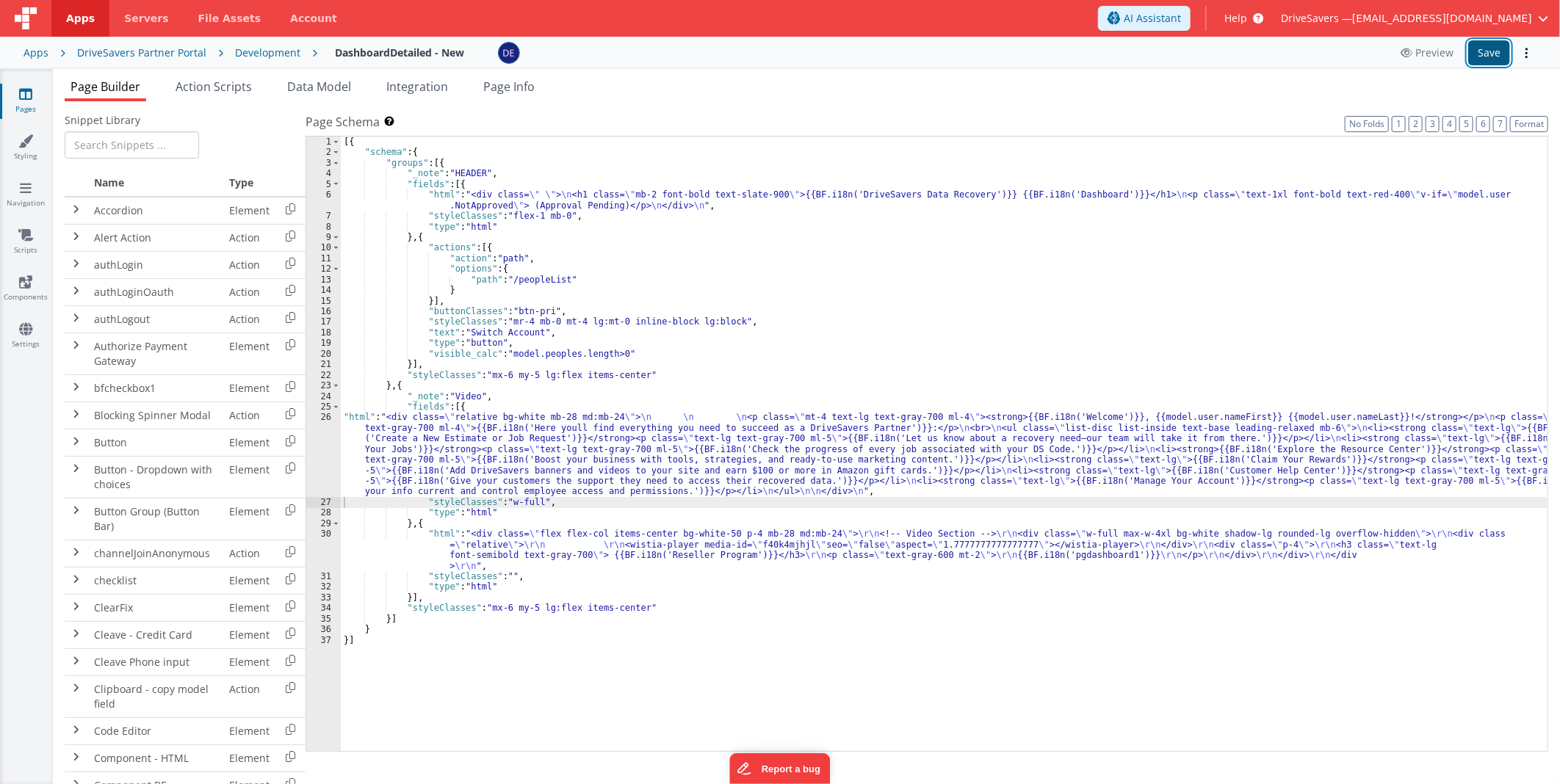
click at [1478, 56] on button "Save" at bounding box center [1489, 53] width 42 height 25
